Goal: Task Accomplishment & Management: Manage account settings

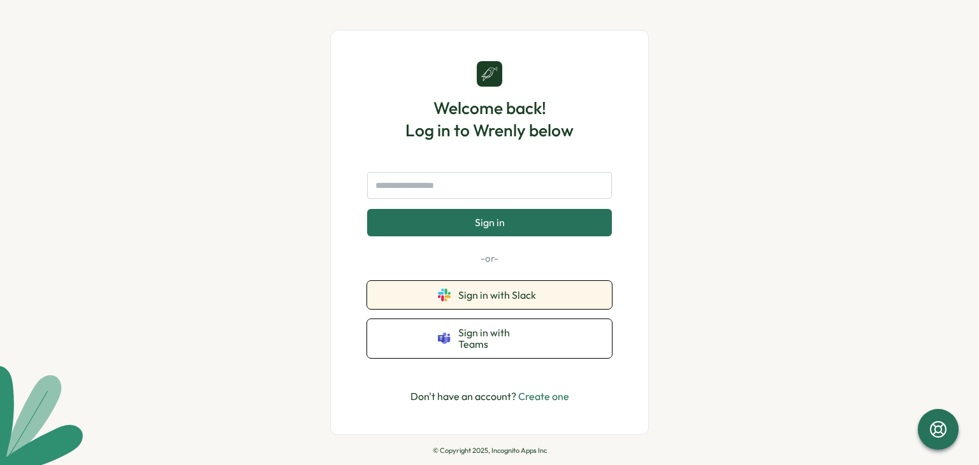
click at [521, 298] on span "Sign in with Slack" at bounding box center [499, 294] width 83 height 11
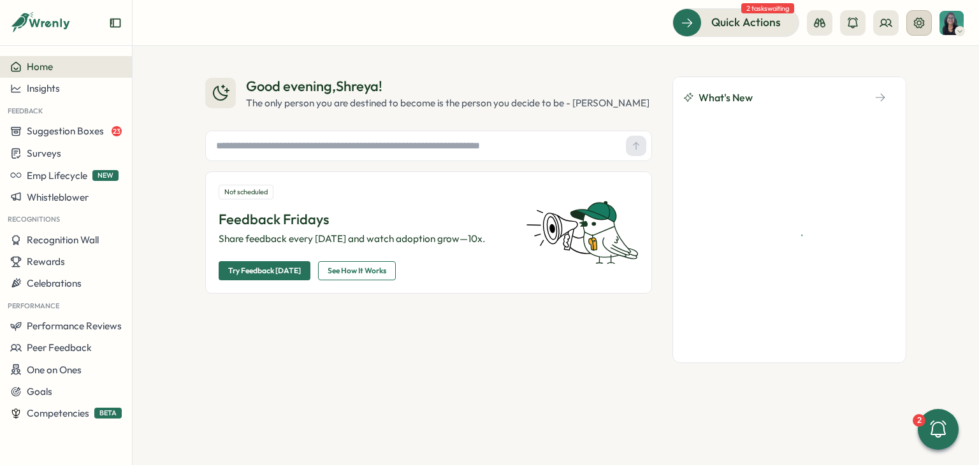
click at [917, 25] on icon at bounding box center [918, 23] width 13 height 13
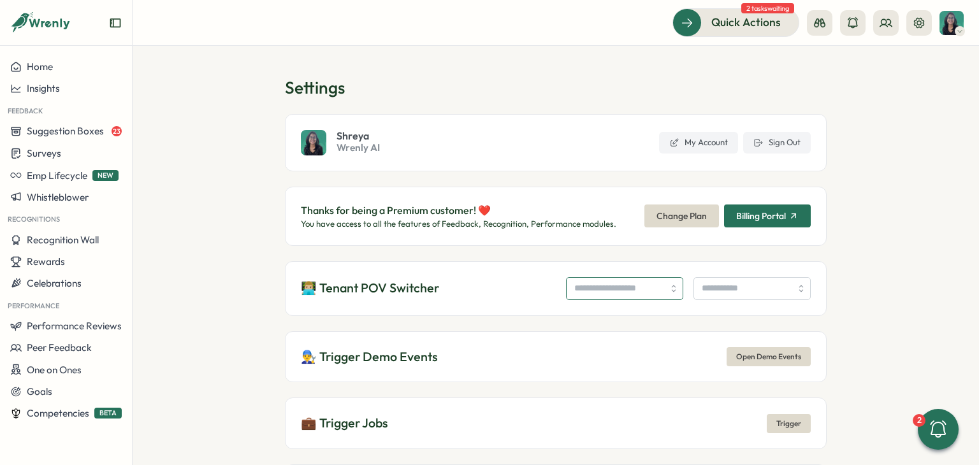
click at [576, 296] on input "search" at bounding box center [624, 288] width 117 height 23
type input "**********"
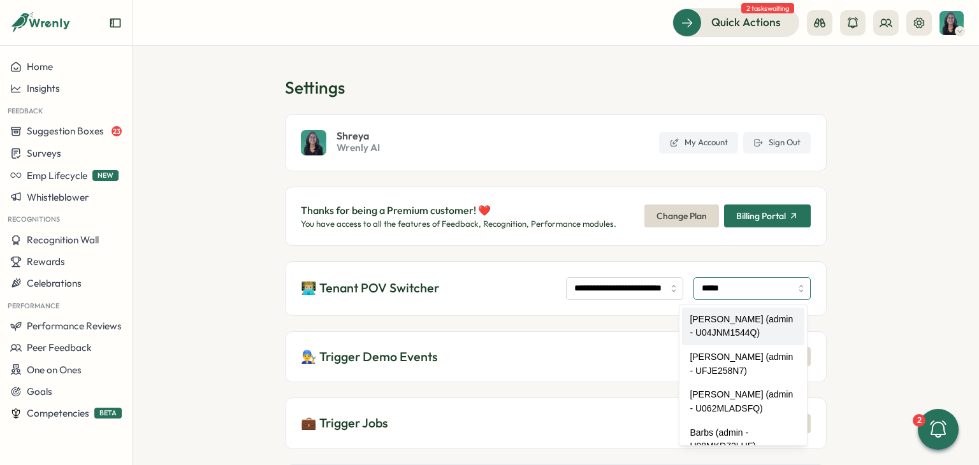
type input "**********"
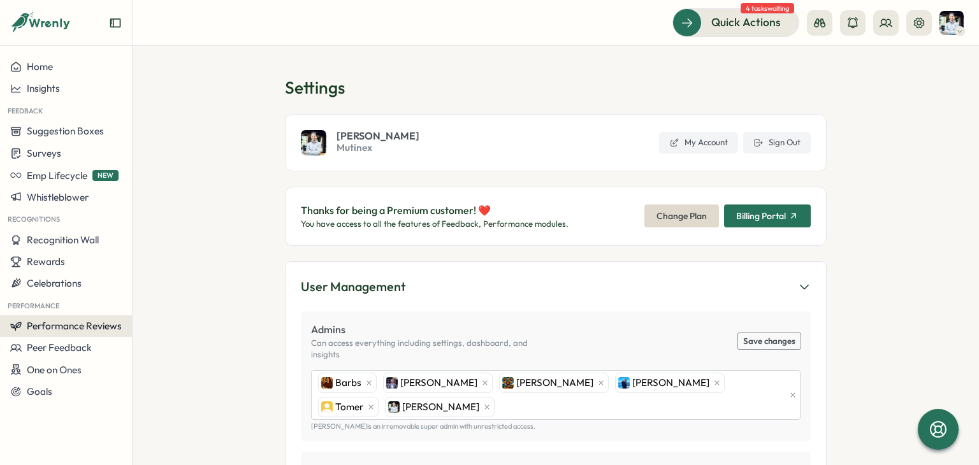
click at [76, 321] on span "Performance Reviews" at bounding box center [74, 326] width 95 height 12
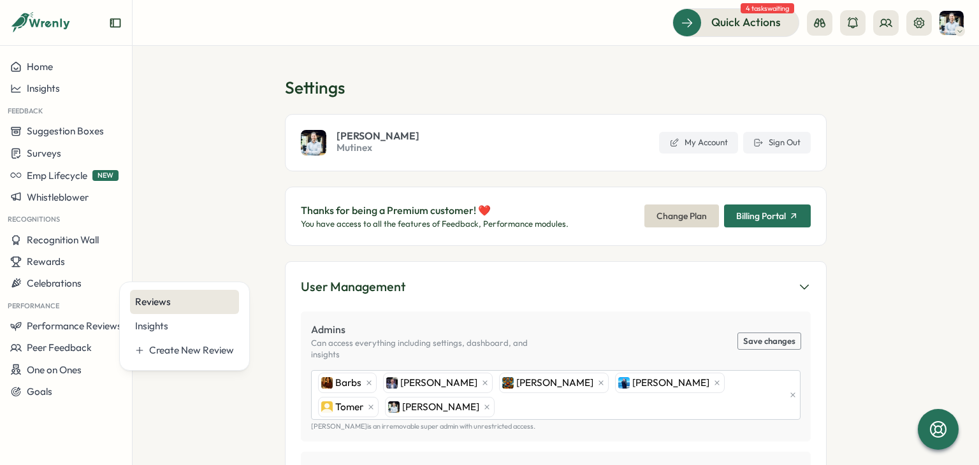
click at [173, 291] on div "Reviews" at bounding box center [184, 302] width 109 height 24
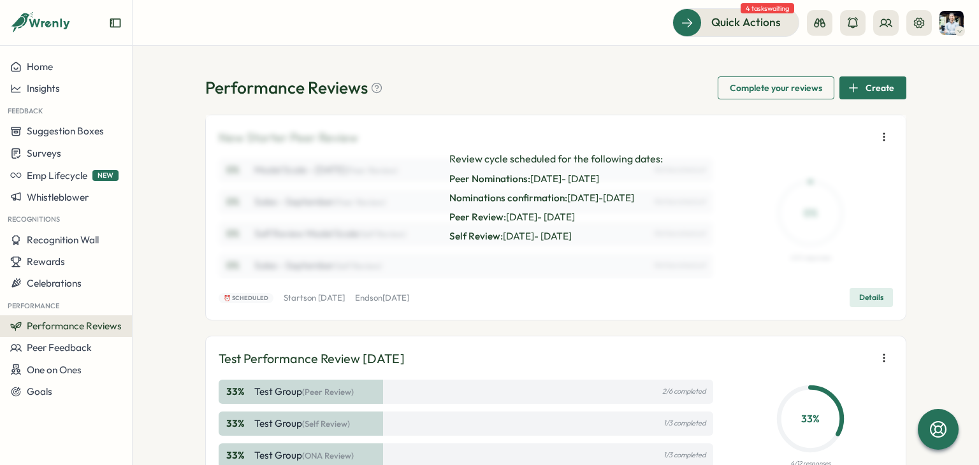
click at [867, 299] on span "Details" at bounding box center [871, 298] width 24 height 18
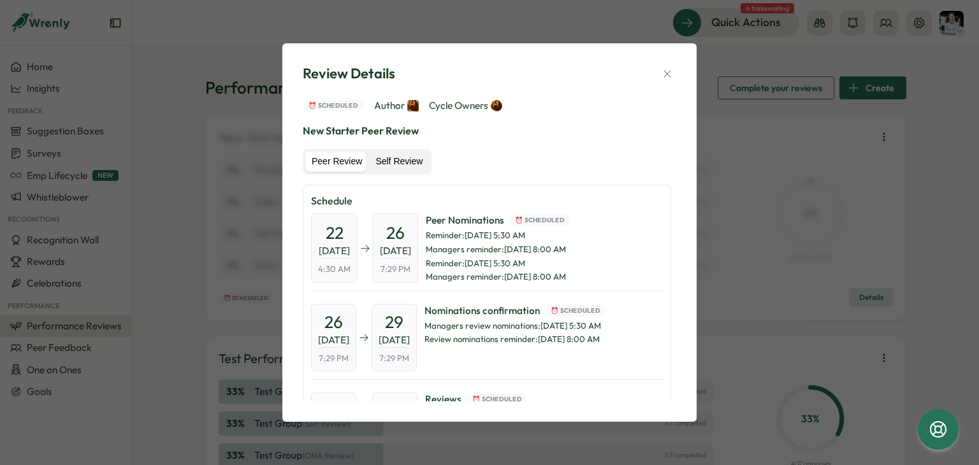
click at [393, 161] on label "Self Review" at bounding box center [399, 162] width 60 height 20
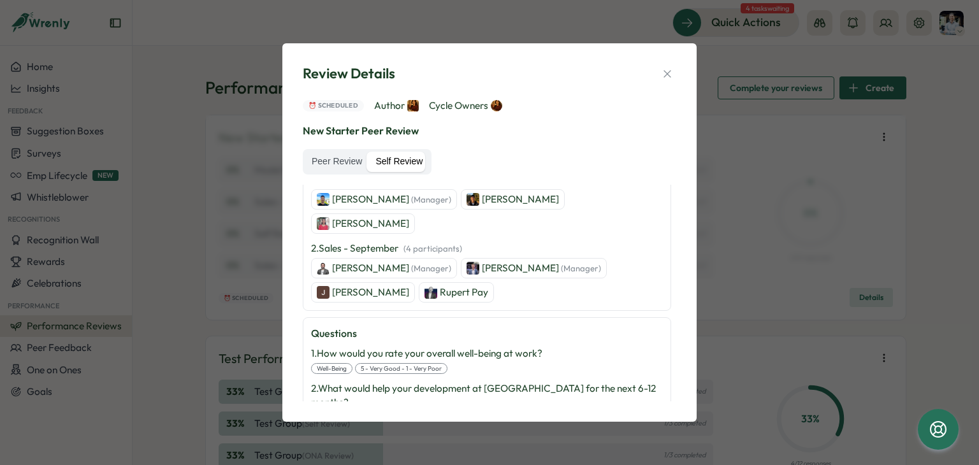
scroll to position [152, 0]
click at [666, 74] on icon "button" at bounding box center [666, 73] width 7 height 7
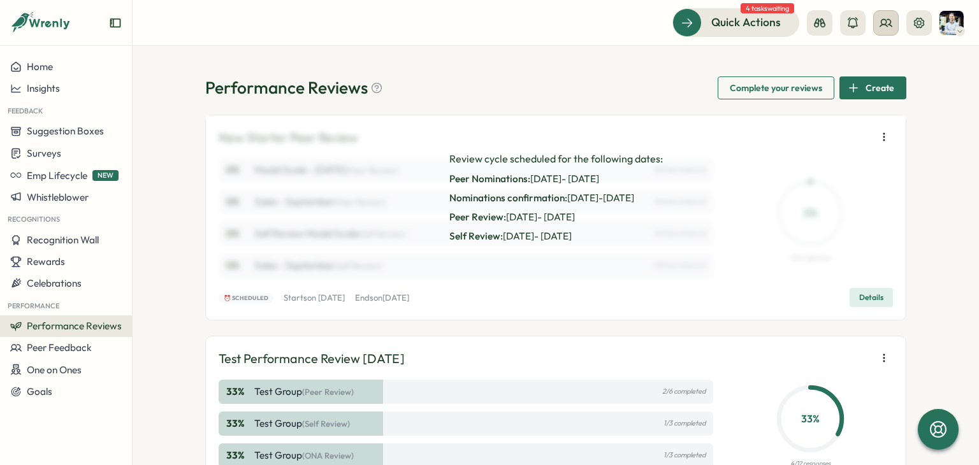
click at [895, 17] on button at bounding box center [885, 22] width 25 height 25
click at [907, 66] on div "Org Members" at bounding box center [886, 63] width 80 height 14
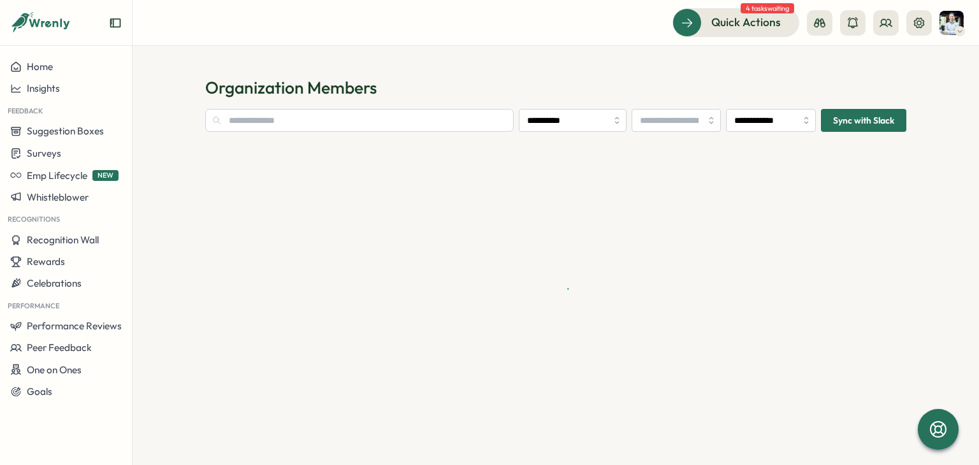
type input "**********"
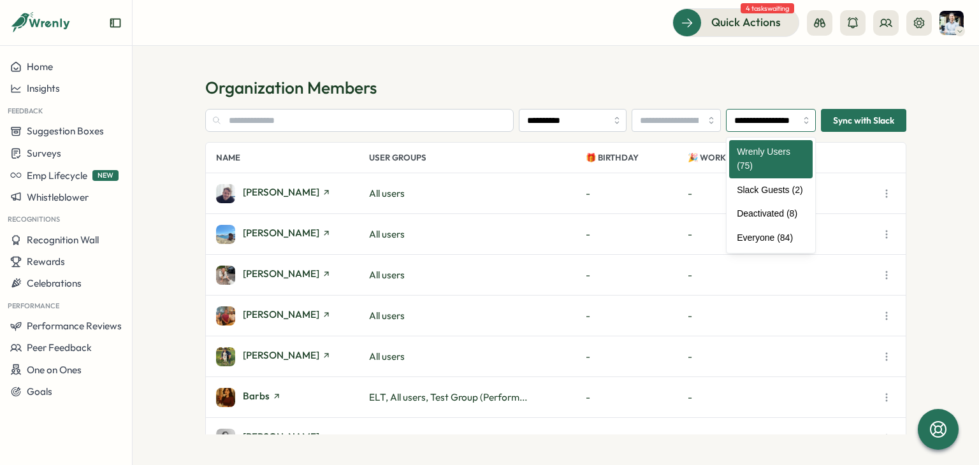
click at [751, 127] on input "**********" at bounding box center [771, 120] width 90 height 23
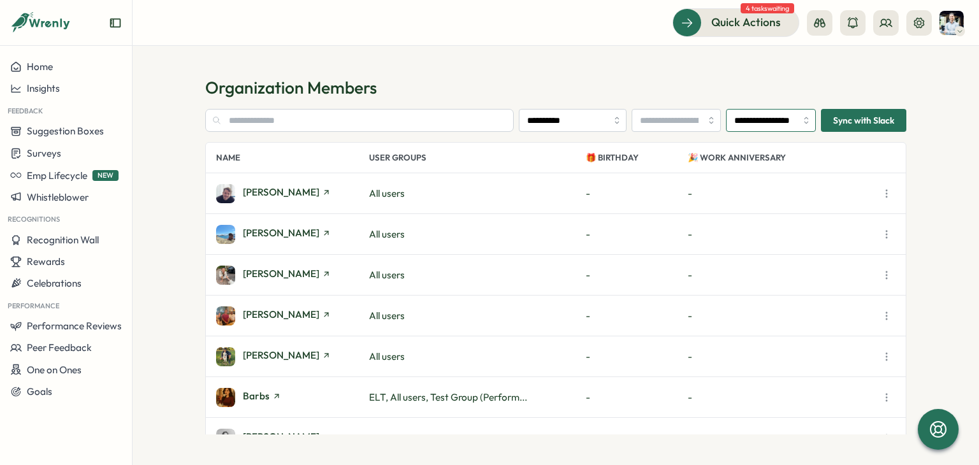
click at [751, 127] on input "**********" at bounding box center [771, 120] width 90 height 23
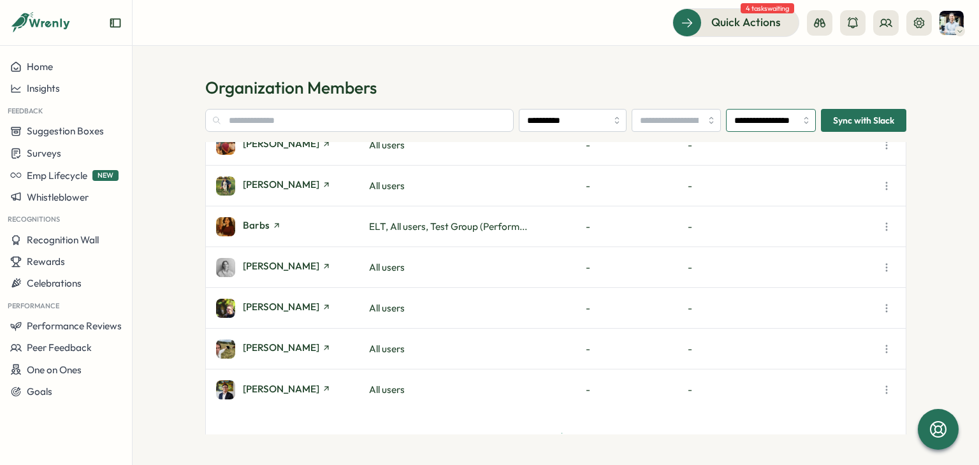
scroll to position [193, 0]
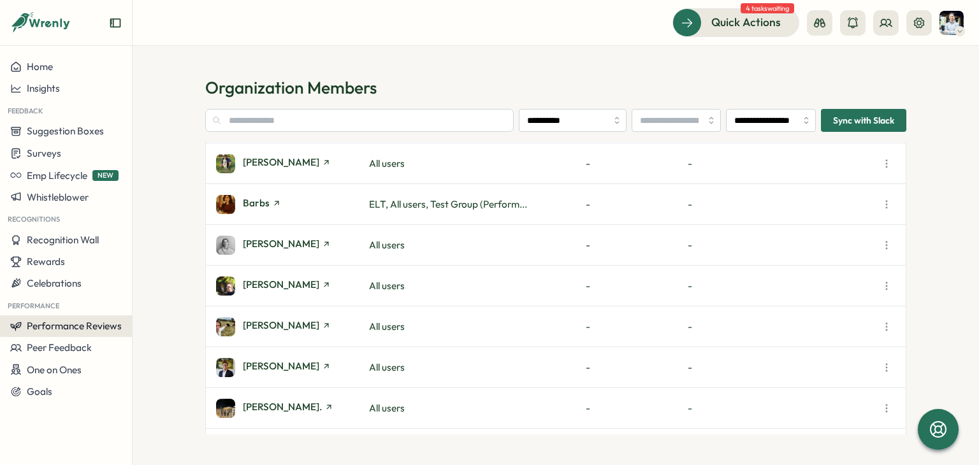
click at [76, 324] on span "Performance Reviews" at bounding box center [74, 326] width 95 height 12
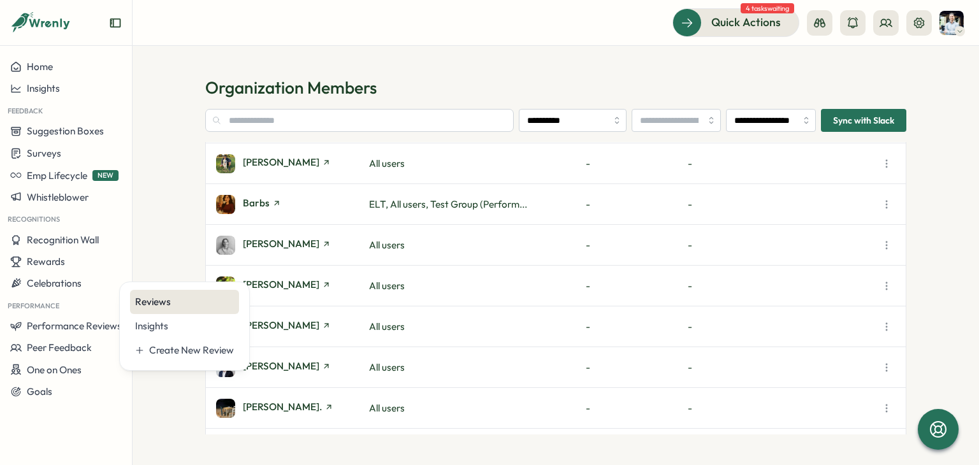
click at [191, 298] on div "Reviews" at bounding box center [184, 302] width 99 height 14
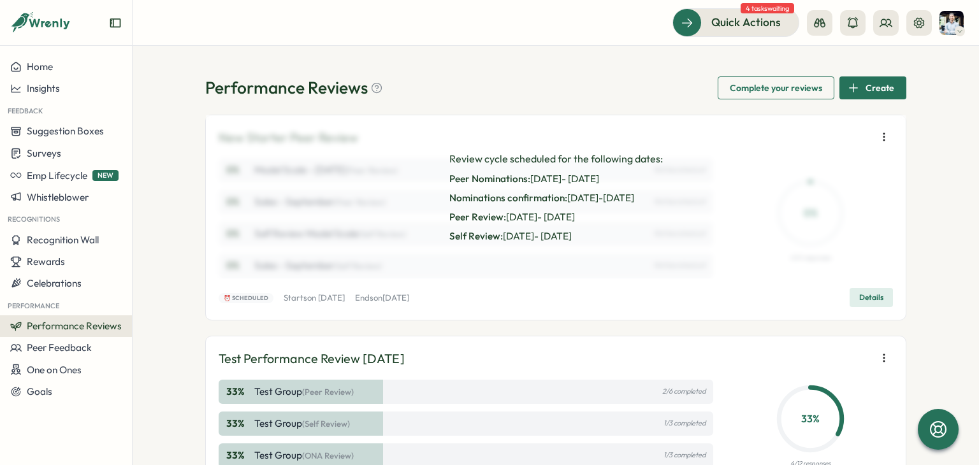
click at [854, 299] on button "Details" at bounding box center [870, 297] width 43 height 19
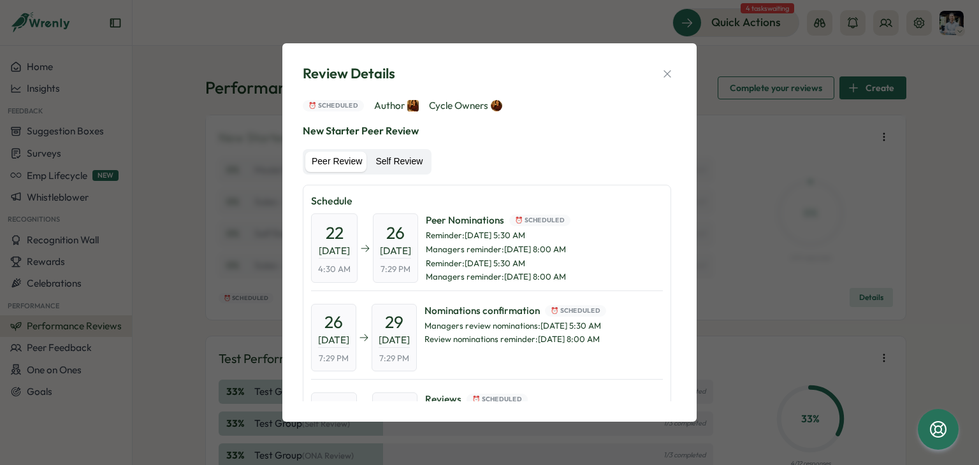
click at [410, 166] on label "Self Review" at bounding box center [399, 162] width 60 height 20
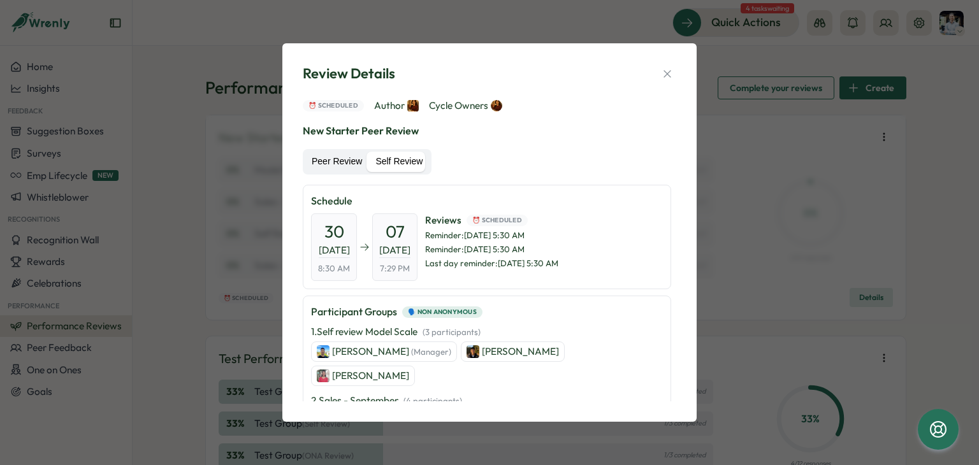
click at [322, 160] on label "Peer Review" at bounding box center [336, 162] width 63 height 20
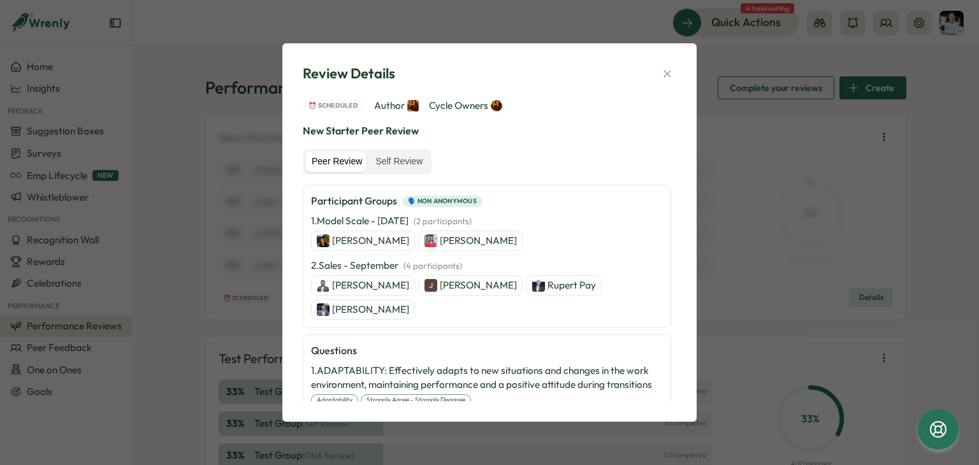
scroll to position [290, 0]
click at [670, 72] on icon "button" at bounding box center [667, 74] width 13 height 13
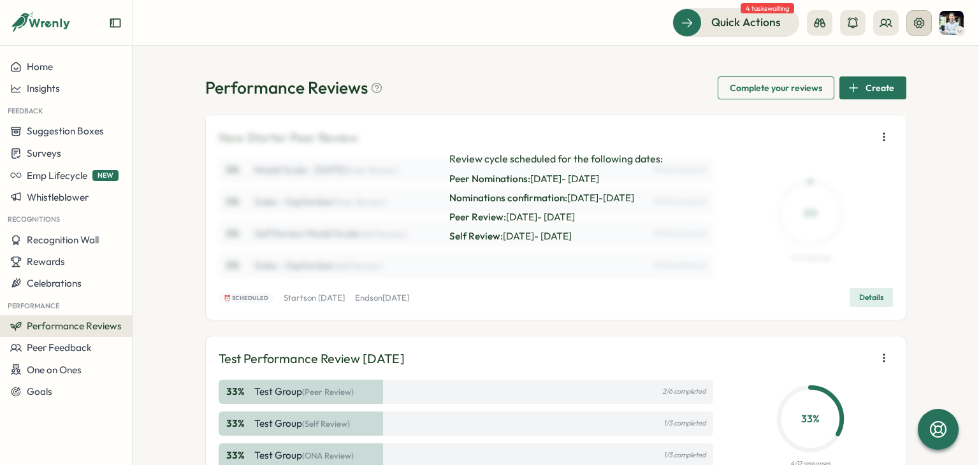
click at [926, 19] on button at bounding box center [918, 22] width 25 height 25
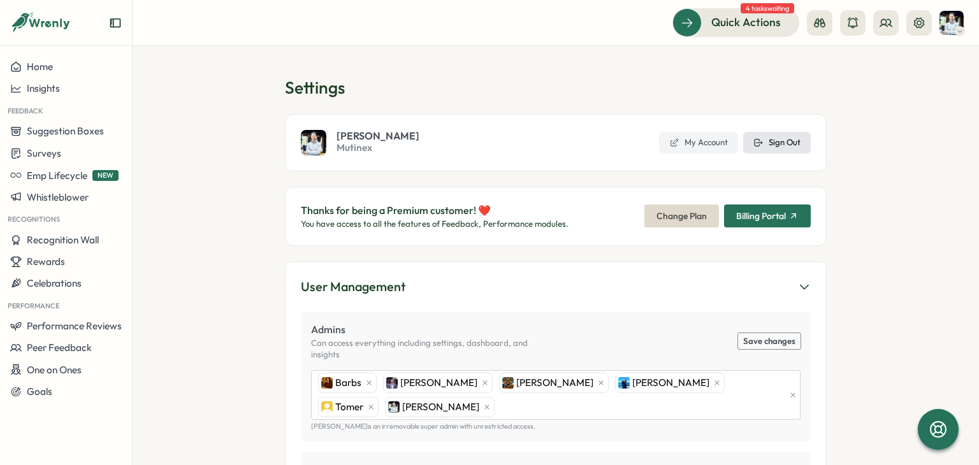
click at [775, 146] on span "Sign Out" at bounding box center [784, 142] width 32 height 11
